Goal: Information Seeking & Learning: Find specific fact

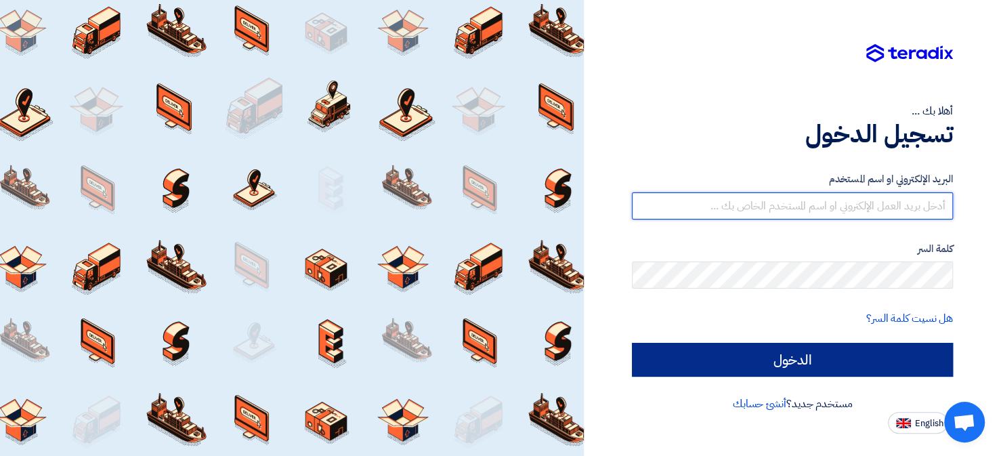
type input "[EMAIL_ADDRESS][DOMAIN_NAME]"
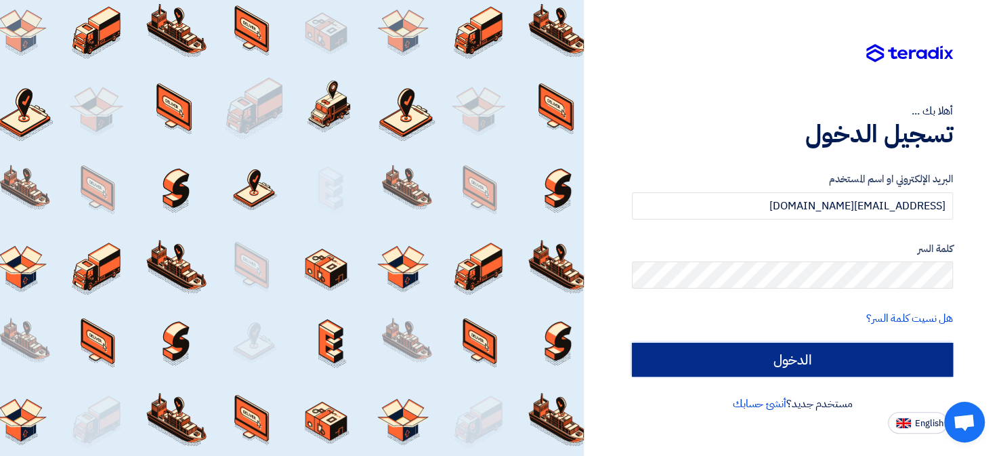
click at [837, 359] on input "الدخول" at bounding box center [792, 360] width 321 height 34
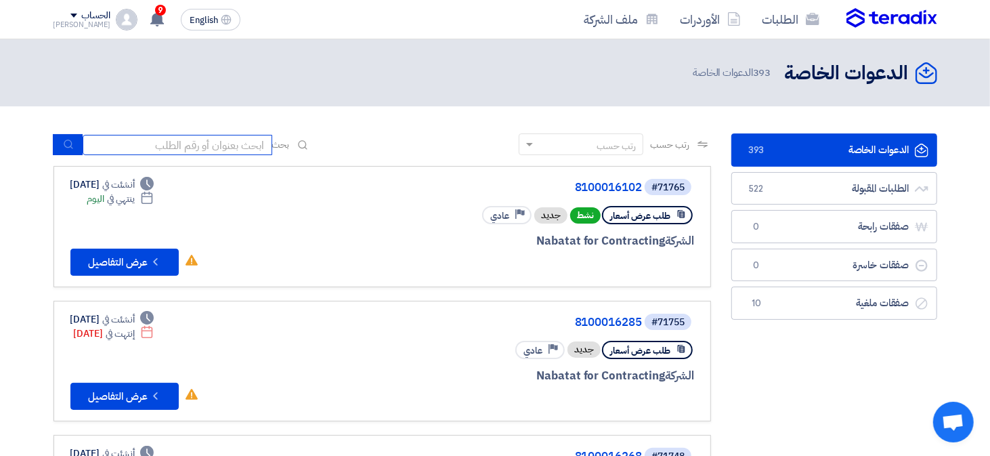
click at [207, 143] on input at bounding box center [178, 145] width 190 height 20
paste input "71727"
type input "71727"
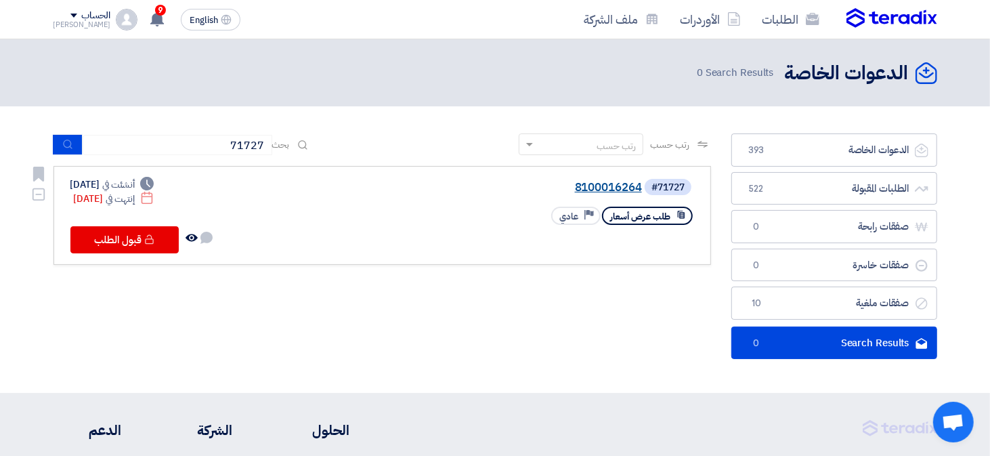
click at [611, 188] on link "8100016264" at bounding box center [506, 188] width 271 height 12
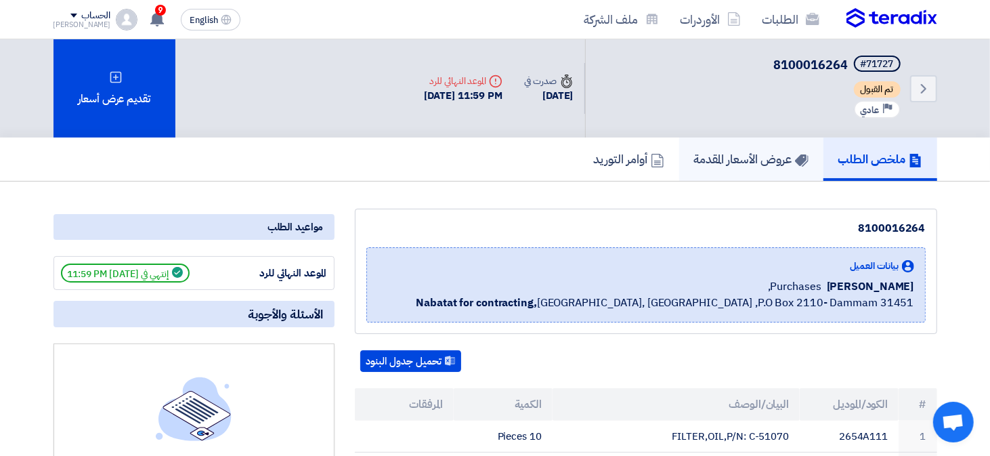
click at [749, 161] on h5 "عروض الأسعار المقدمة" at bounding box center [751, 159] width 114 height 16
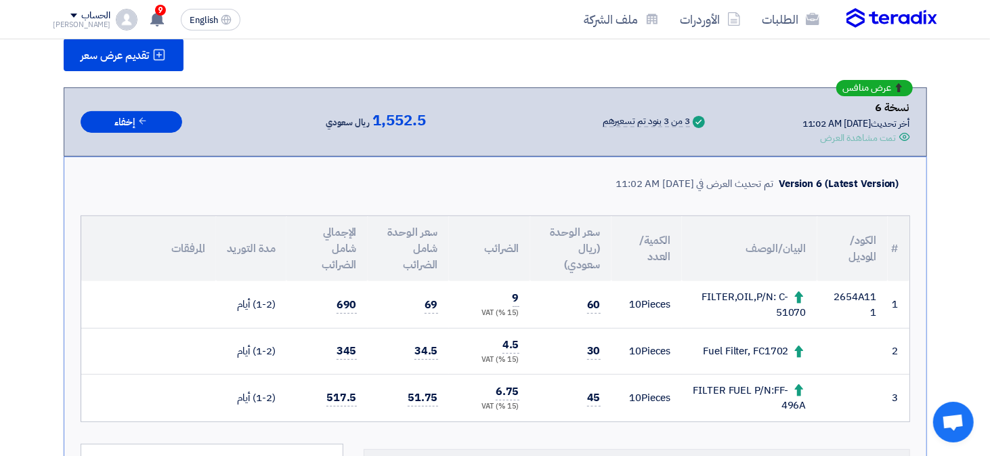
scroll to position [271, 0]
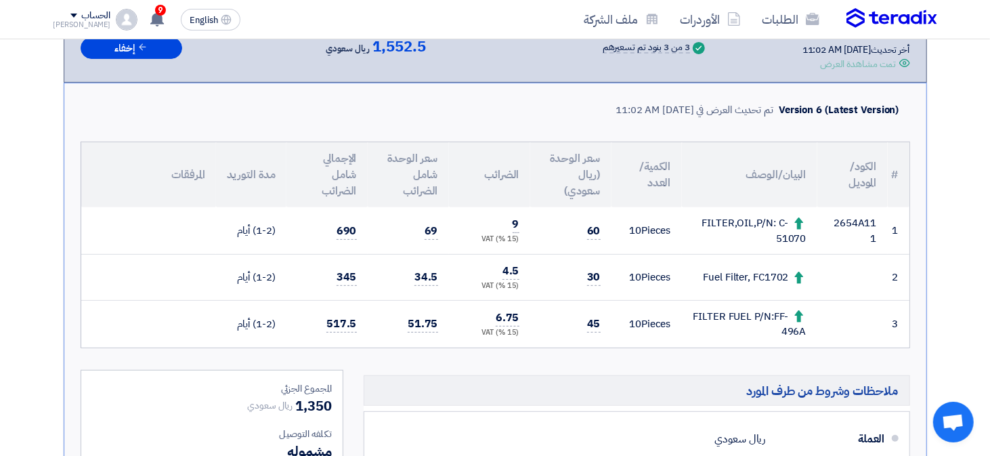
click at [803, 326] on div "FILTER FUEL P/N:FF-496A" at bounding box center [750, 324] width 114 height 30
copy div "496A"
